Goal: Information Seeking & Learning: Learn about a topic

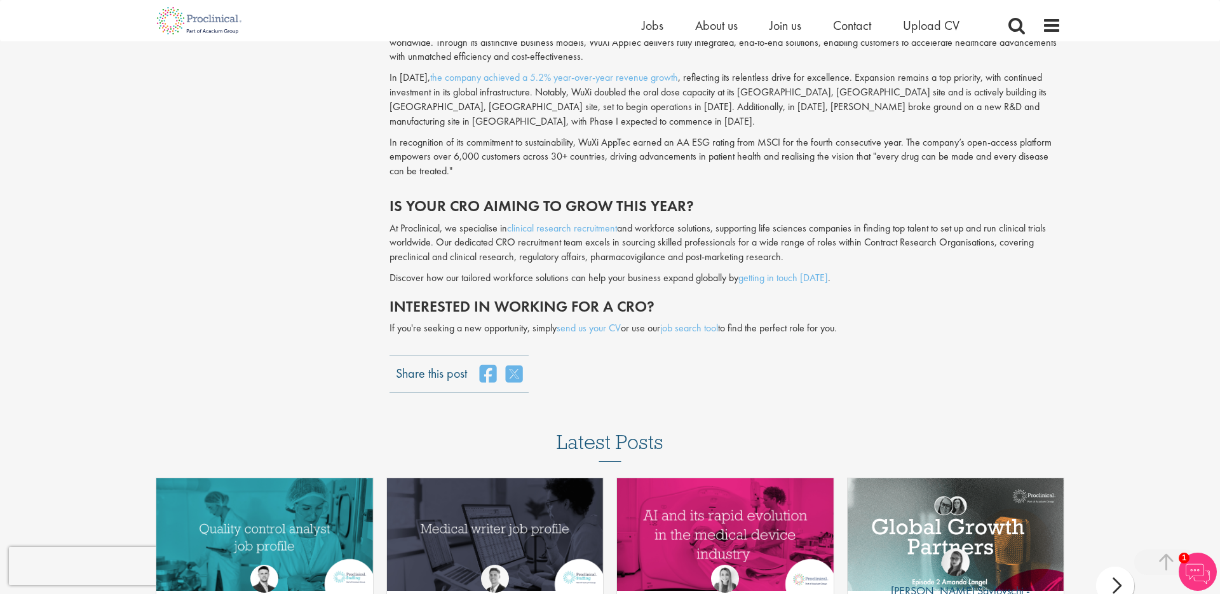
scroll to position [3033, 0]
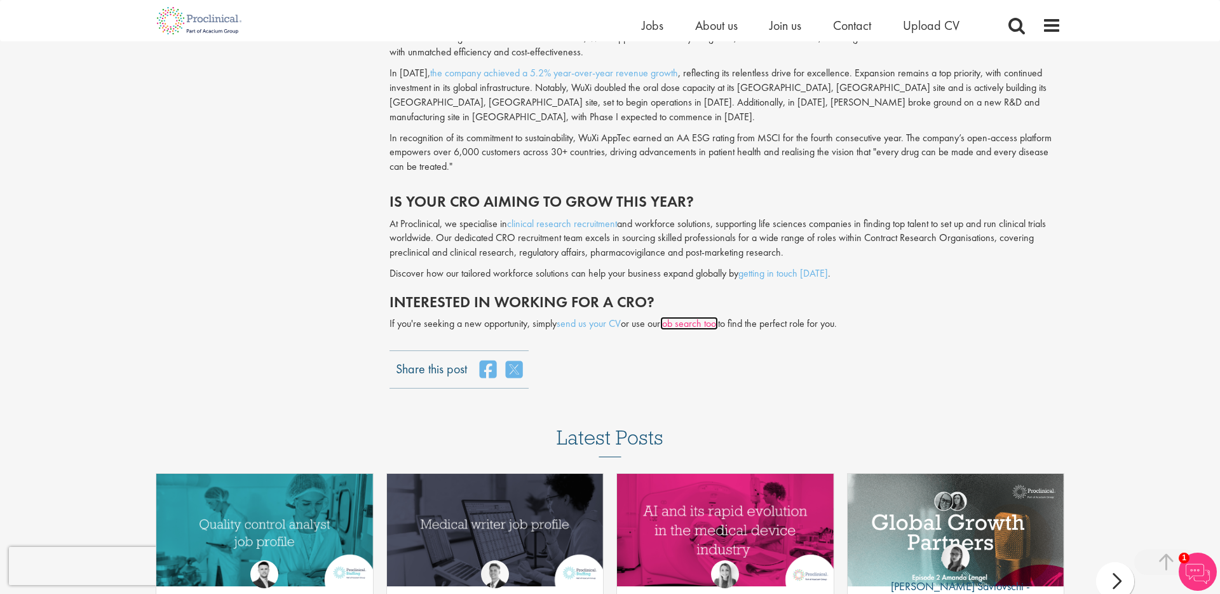
click at [678, 317] on link "job search tool" at bounding box center [689, 323] width 58 height 13
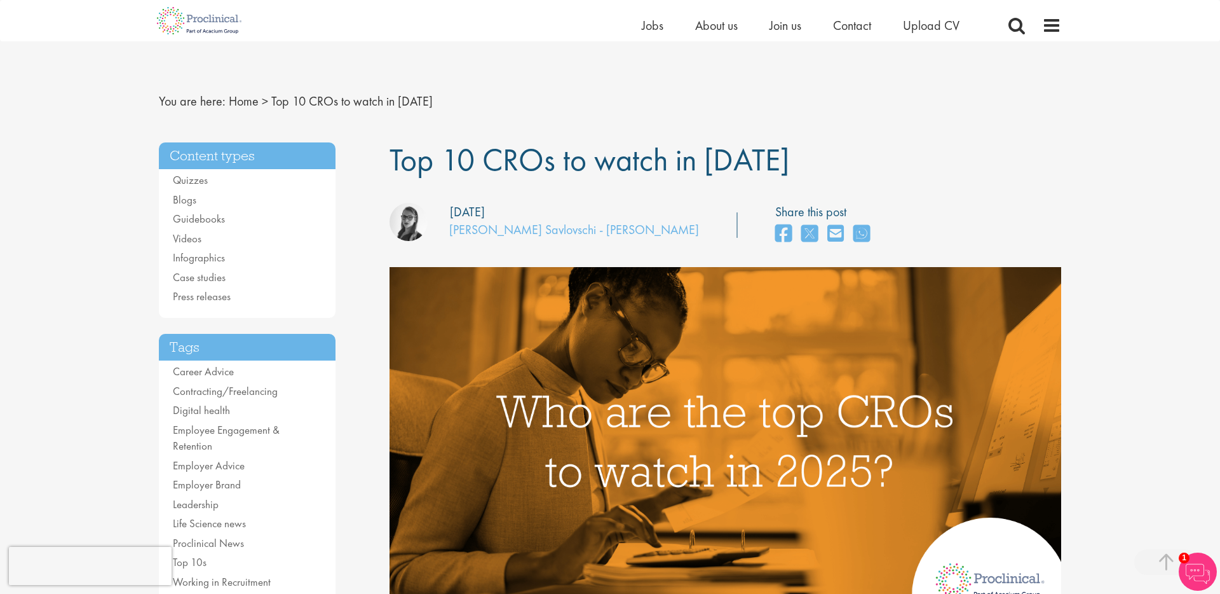
scroll to position [3717, 0]
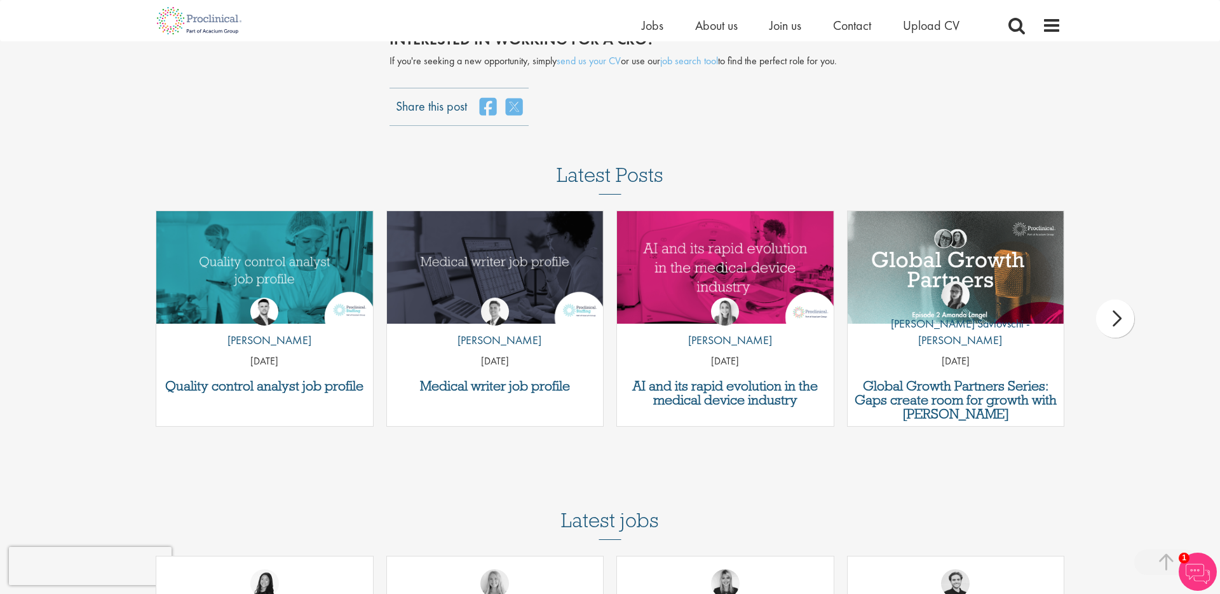
scroll to position [3300, 0]
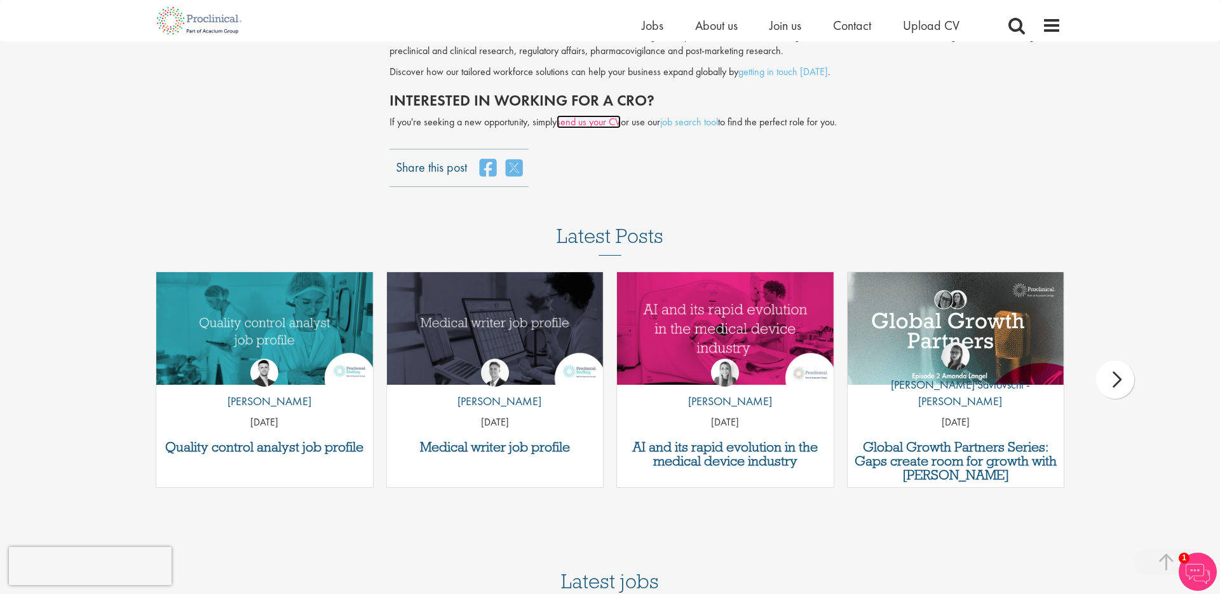
click at [603, 115] on link "send us your CV" at bounding box center [589, 121] width 64 height 13
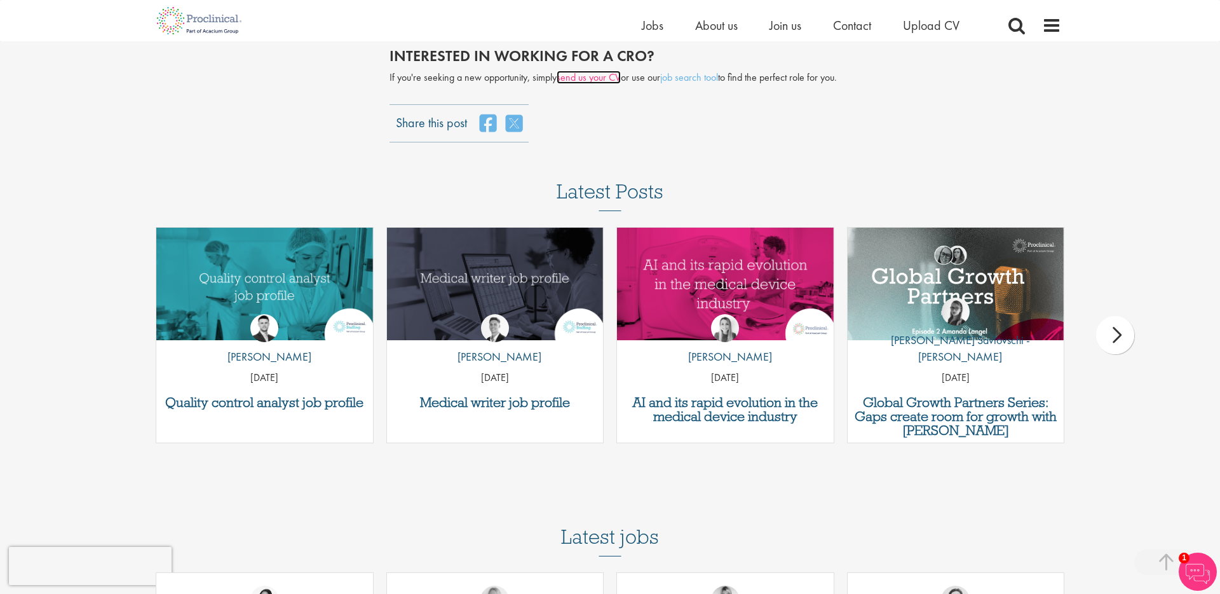
scroll to position [3280, 0]
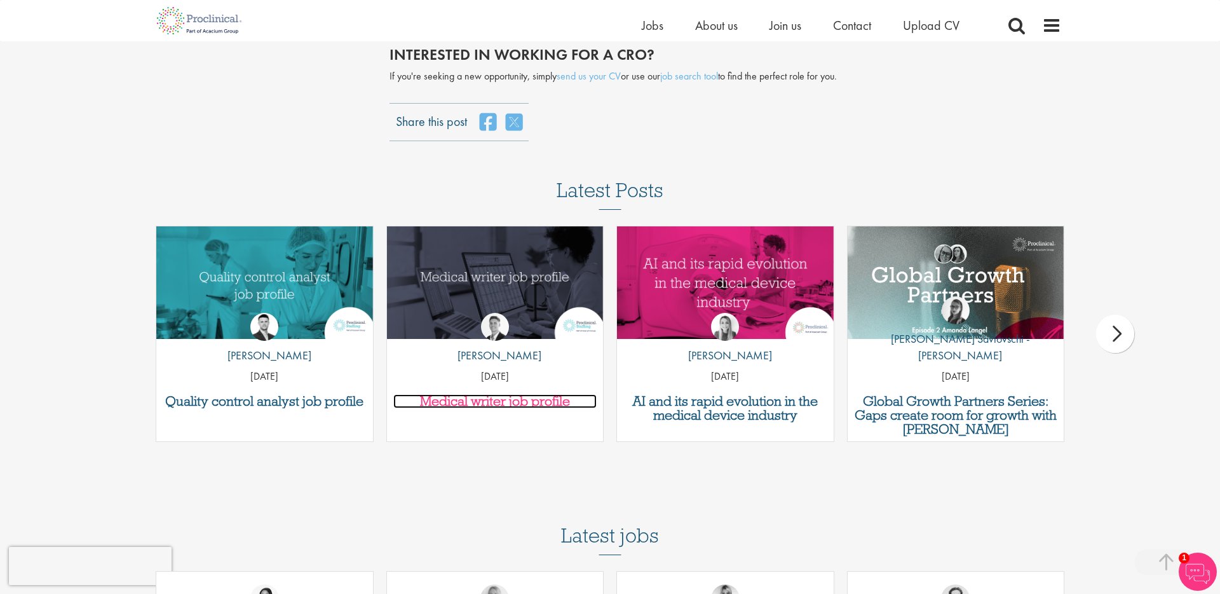
click at [503, 394] on h3 "Medical writer job profile" at bounding box center [495, 401] width 204 height 14
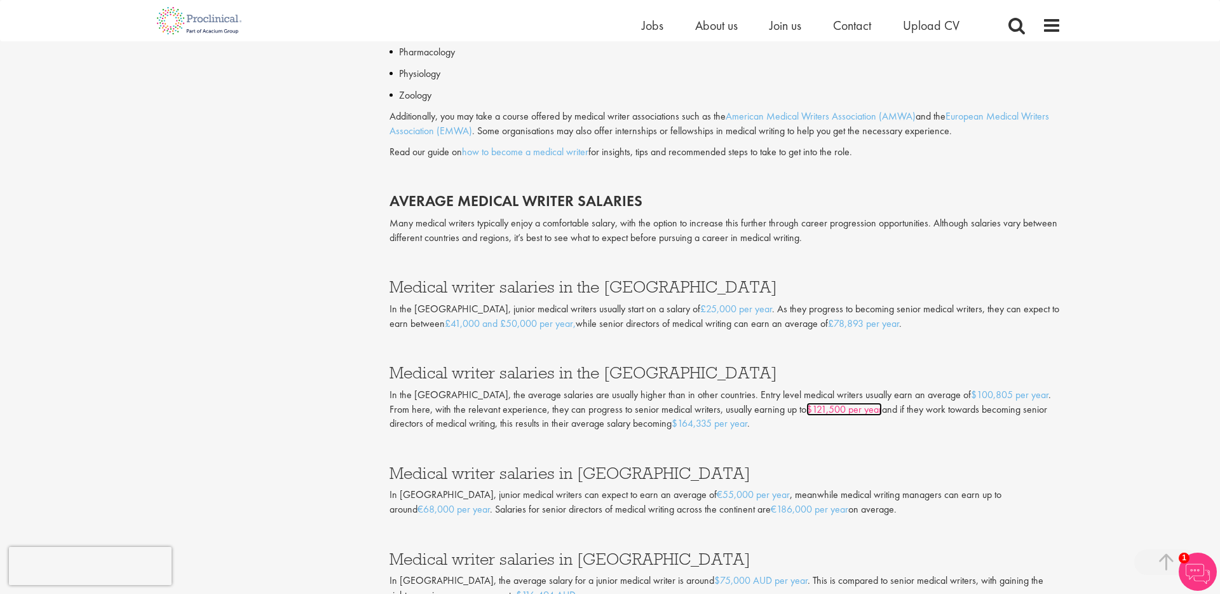
scroll to position [1594, 0]
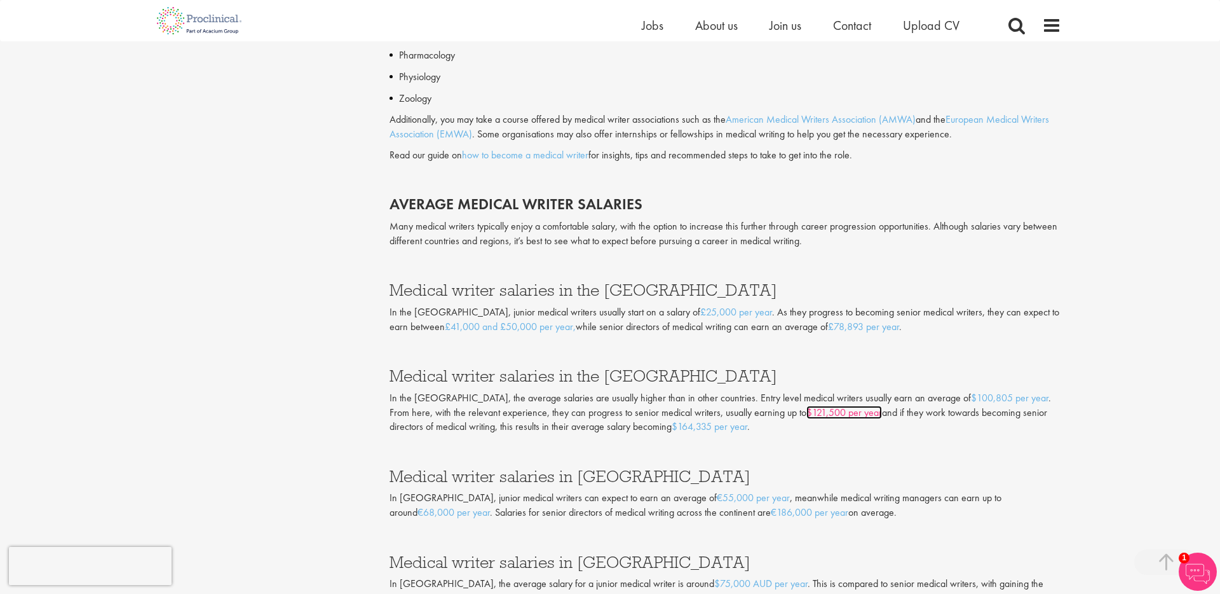
click at [807, 406] on link "$121,500 per year" at bounding box center [845, 412] width 76 height 13
